Goal: Obtain resource: Download file/media

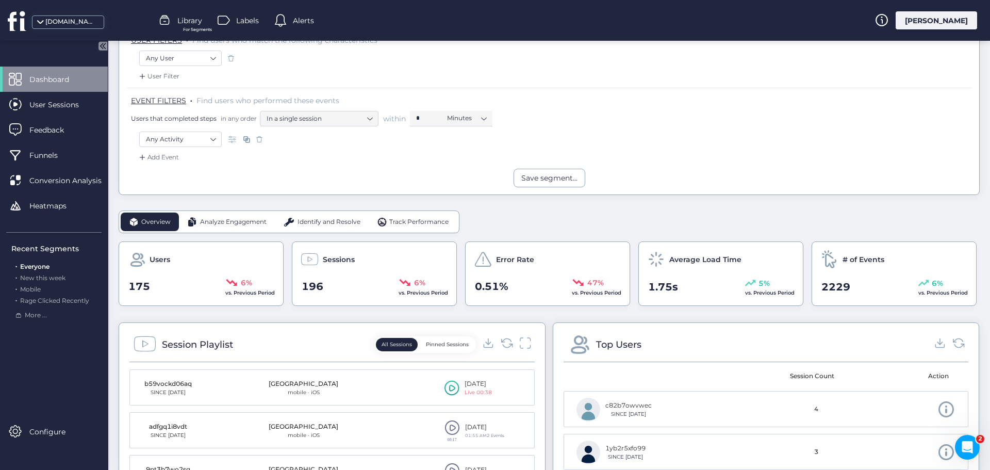
scroll to position [155, 0]
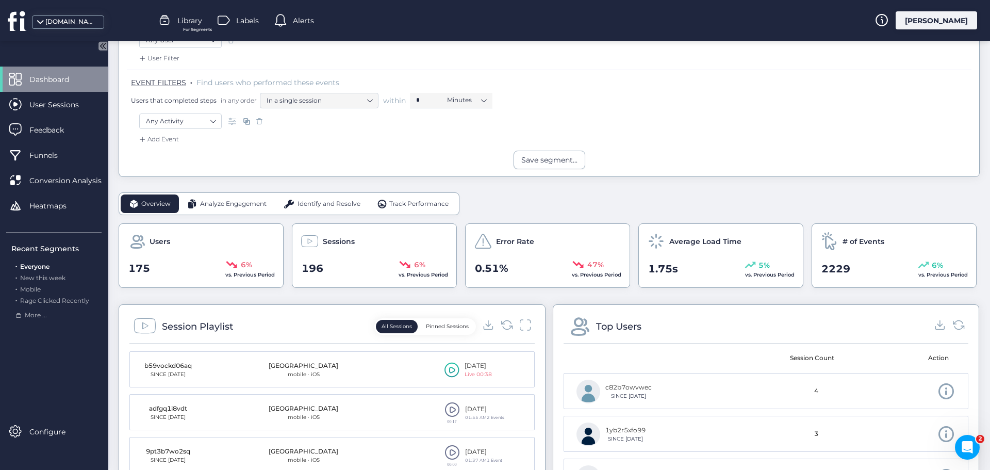
click at [237, 204] on span "Analyze Engagement" at bounding box center [233, 204] width 67 height 10
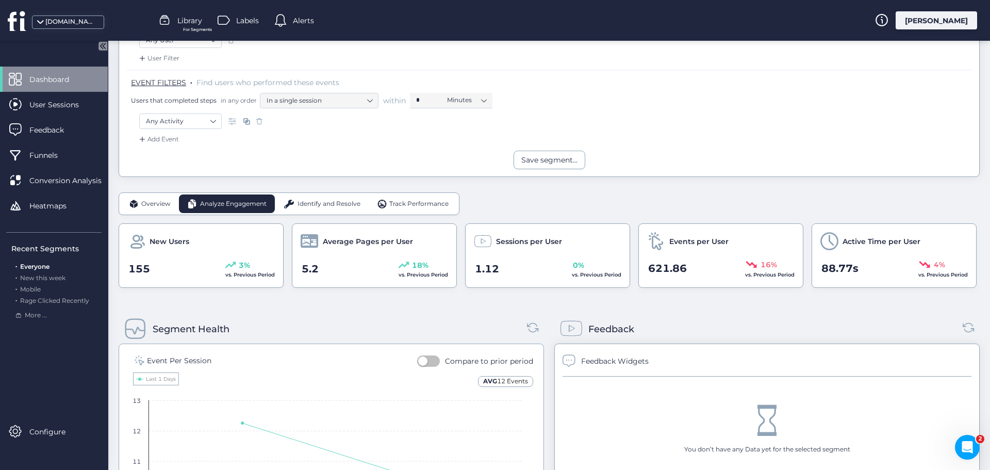
click at [318, 202] on span "Identify and Resolve" at bounding box center [329, 204] width 63 height 10
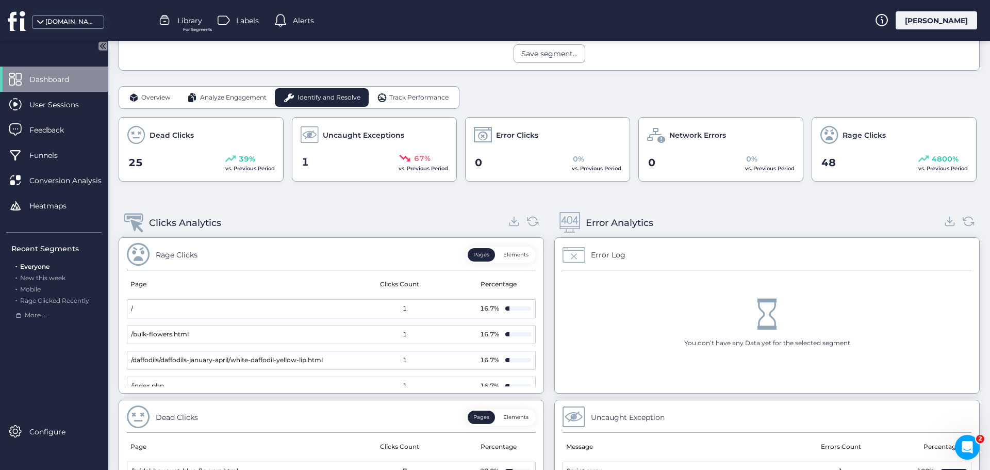
scroll to position [258, 0]
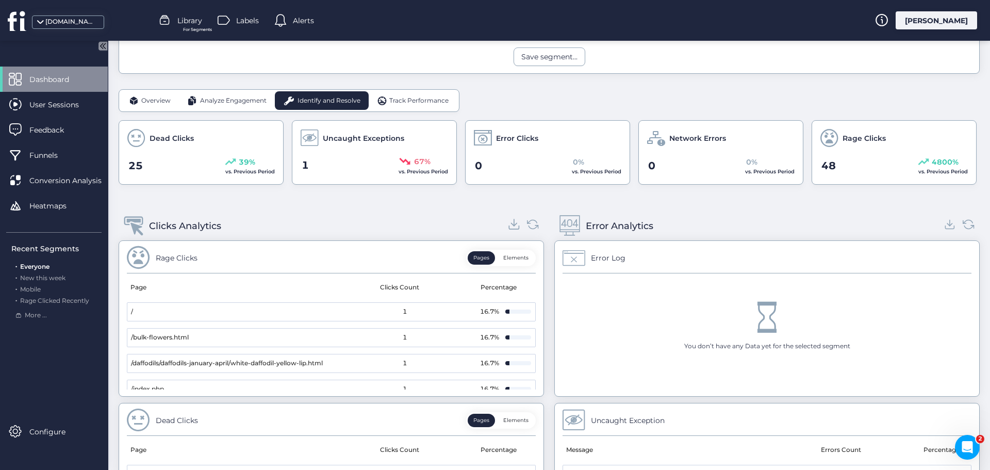
click at [510, 229] on icon at bounding box center [515, 224] width 14 height 14
click at [417, 108] on div "Track Performance" at bounding box center [413, 100] width 89 height 19
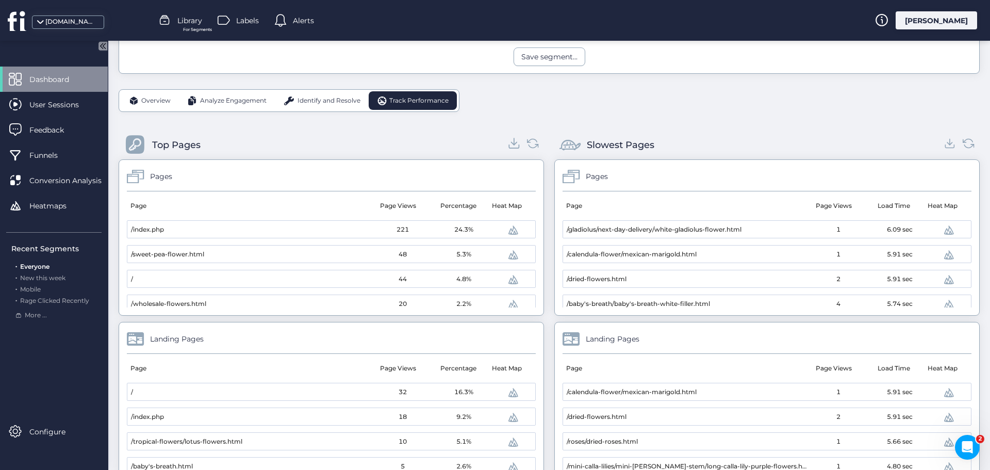
click at [514, 143] on icon at bounding box center [514, 141] width 0 height 7
click at [948, 144] on icon at bounding box center [951, 143] width 6 height 3
